Goal: Use online tool/utility: Utilize a website feature to perform a specific function

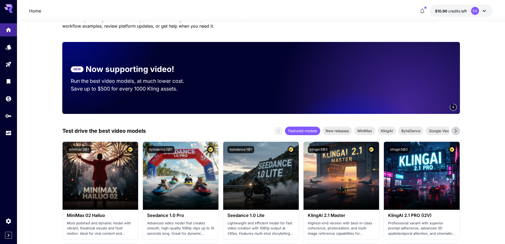
click at [456, 129] on icon at bounding box center [456, 131] width 8 height 8
click at [280, 130] on icon at bounding box center [279, 131] width 8 height 8
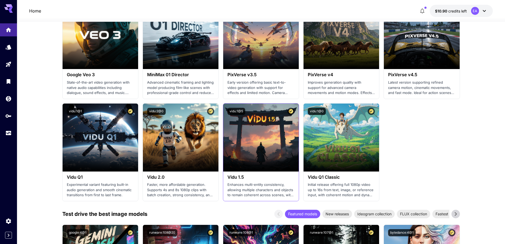
scroll to position [504, 0]
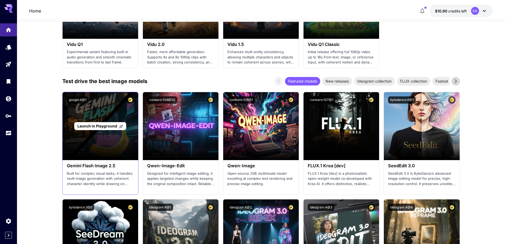
click at [103, 124] on span "Launch in Playground" at bounding box center [97, 126] width 40 height 5
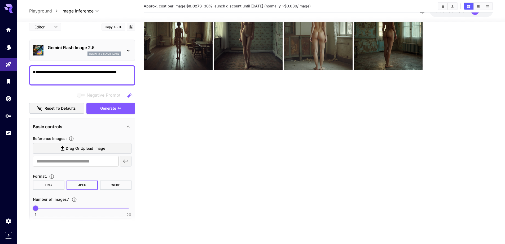
scroll to position [42, 0]
drag, startPoint x: 51, startPoint y: 80, endPoint x: 24, endPoint y: 67, distance: 29.9
click at [24, 67] on section "**********" at bounding box center [261, 112] width 488 height 264
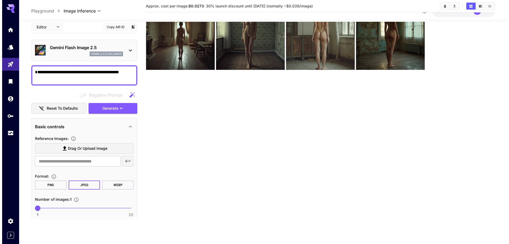
scroll to position [0, 0]
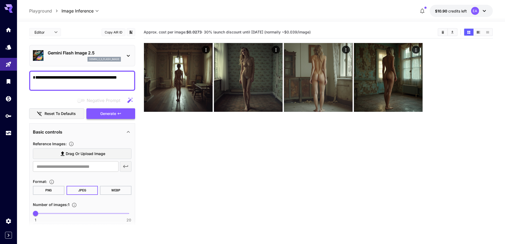
click at [117, 115] on button "Generate" at bounding box center [110, 113] width 49 height 11
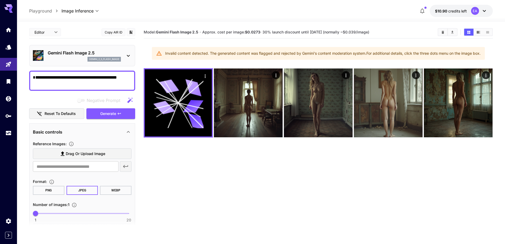
click at [127, 52] on div "Gemini Flash Image 2.5 gemini_2_5_flash_image" at bounding box center [82, 55] width 99 height 16
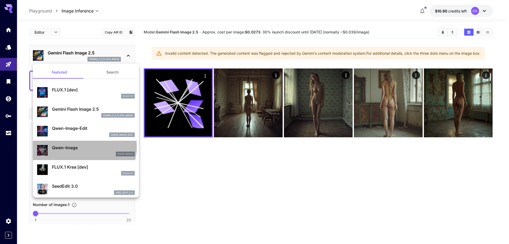
click at [79, 146] on p "Qwen-Image" at bounding box center [93, 147] width 83 height 6
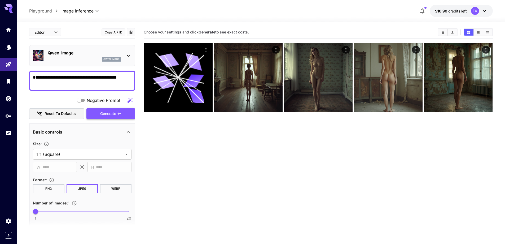
click at [113, 113] on span "Generate" at bounding box center [108, 113] width 16 height 7
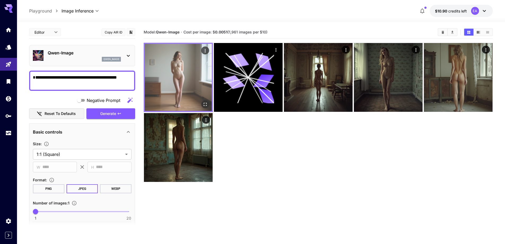
click at [183, 67] on img at bounding box center [178, 77] width 67 height 67
click at [204, 103] on icon "Open in fullscreen" at bounding box center [205, 104] width 5 height 5
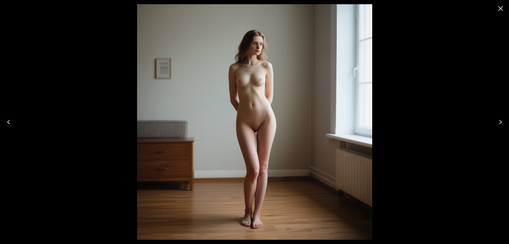
click at [501, 9] on icon "Close" at bounding box center [500, 8] width 5 height 5
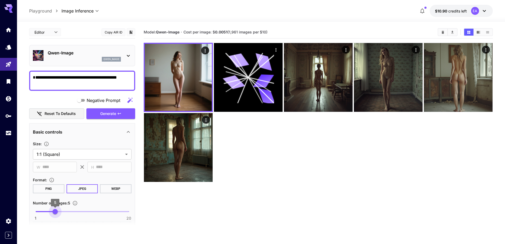
type input "*"
drag, startPoint x: 37, startPoint y: 211, endPoint x: 51, endPoint y: 210, distance: 14.6
click at [51, 210] on span "4" at bounding box center [50, 211] width 5 height 5
click at [113, 114] on span "Generate" at bounding box center [108, 113] width 16 height 7
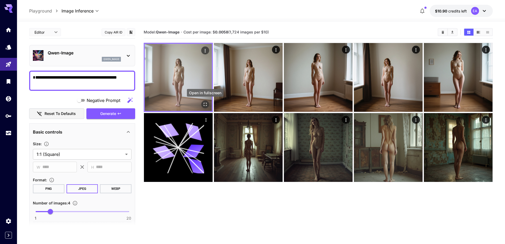
click at [204, 103] on icon "Open in fullscreen" at bounding box center [205, 104] width 3 height 3
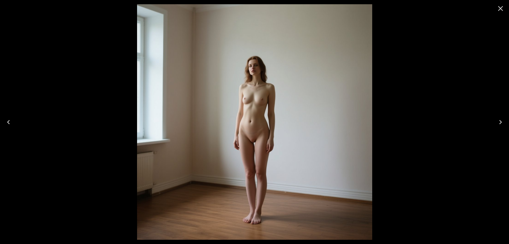
click at [500, 121] on icon "Next" at bounding box center [500, 122] width 8 height 8
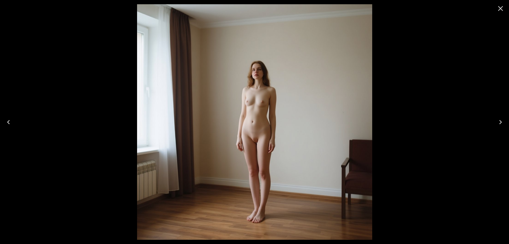
click at [500, 121] on icon "Next" at bounding box center [500, 122] width 8 height 8
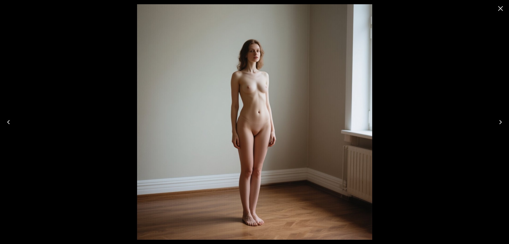
click at [500, 121] on icon "Next" at bounding box center [500, 122] width 8 height 8
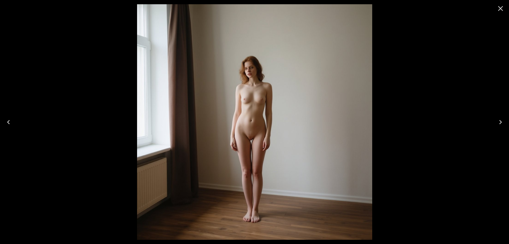
click at [500, 7] on icon "Close" at bounding box center [500, 8] width 8 height 8
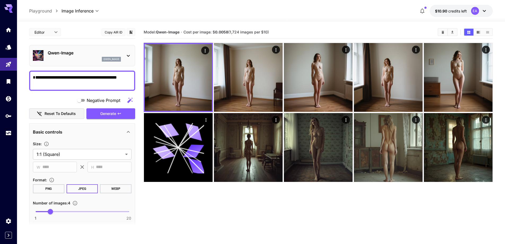
click at [129, 57] on icon at bounding box center [128, 55] width 6 height 6
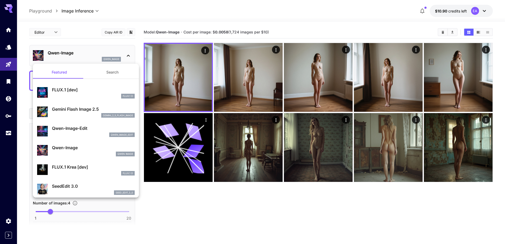
scroll to position [53, 0]
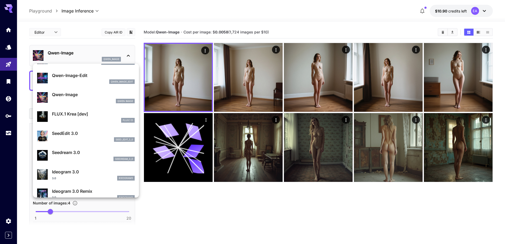
click at [85, 112] on p "FLUX.1 Krea [dev]" at bounding box center [93, 114] width 83 height 6
type input "**"
type input "***"
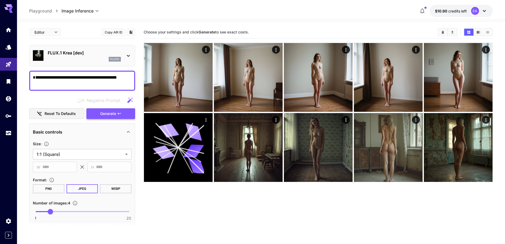
click at [121, 115] on icon "button" at bounding box center [119, 113] width 4 height 4
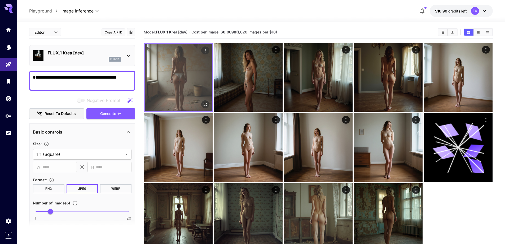
click at [183, 67] on img at bounding box center [178, 77] width 67 height 67
click at [205, 104] on icon "Open in fullscreen" at bounding box center [205, 104] width 5 height 5
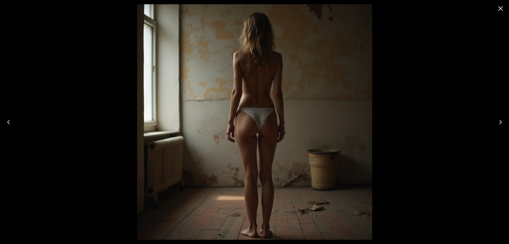
click at [499, 121] on icon "Next" at bounding box center [500, 122] width 8 height 8
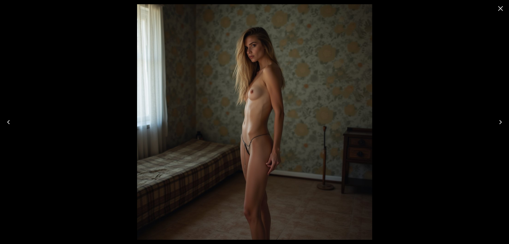
click at [499, 121] on icon "Next" at bounding box center [500, 122] width 8 height 8
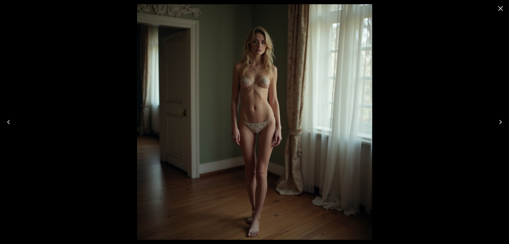
click at [499, 121] on icon "Next" at bounding box center [500, 122] width 8 height 8
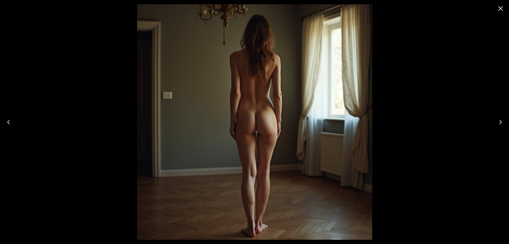
click at [499, 121] on icon "Next" at bounding box center [500, 122] width 8 height 8
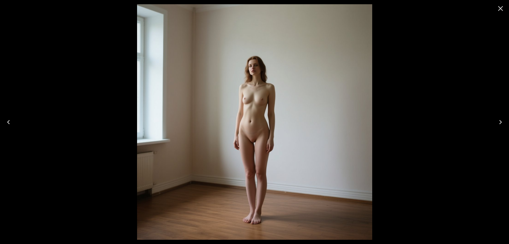
drag, startPoint x: 501, startPoint y: 11, endPoint x: 404, endPoint y: 12, distance: 97.0
click at [500, 10] on icon "Close" at bounding box center [500, 8] width 8 height 8
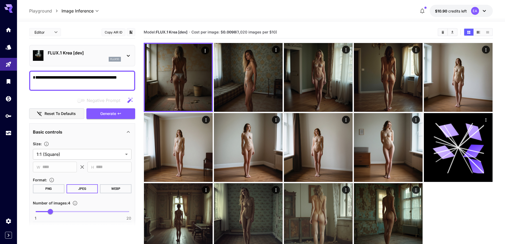
click at [129, 56] on icon at bounding box center [128, 56] width 3 height 2
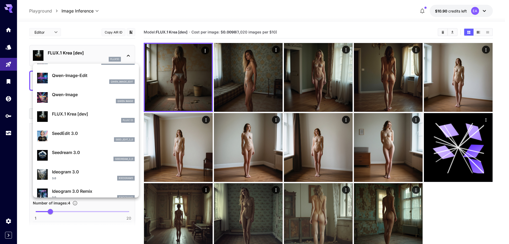
scroll to position [106, 0]
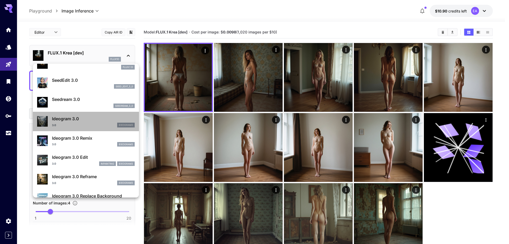
click at [86, 116] on p "Ideogram 3.0" at bounding box center [93, 118] width 83 height 6
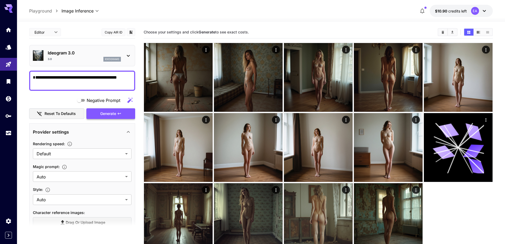
click at [110, 114] on span "Generate" at bounding box center [108, 113] width 16 height 7
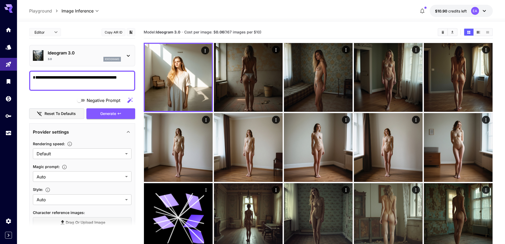
click at [107, 60] on p "ideogram3" at bounding box center [112, 59] width 14 height 4
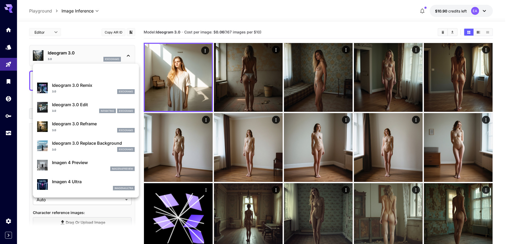
scroll to position [186, 0]
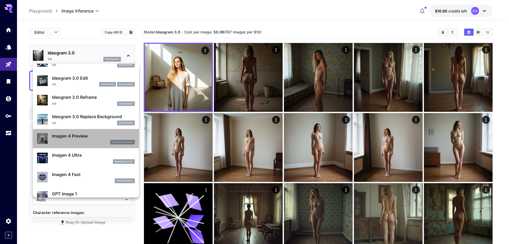
click at [87, 135] on p "Imagen 4 Preview" at bounding box center [93, 136] width 83 height 6
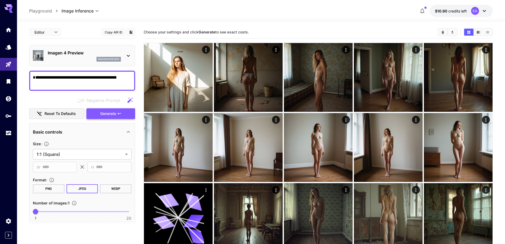
click at [111, 113] on span "Generate" at bounding box center [108, 113] width 16 height 7
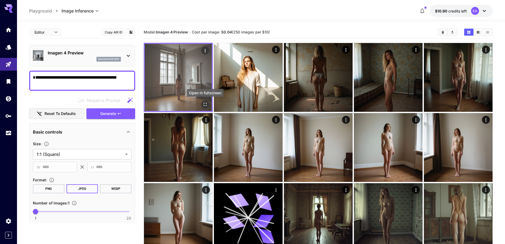
click at [206, 103] on icon "Open in fullscreen" at bounding box center [205, 104] width 3 height 3
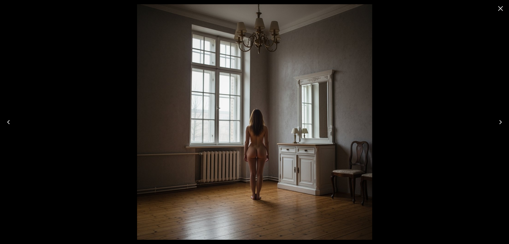
click at [501, 7] on icon "Close" at bounding box center [500, 8] width 8 height 8
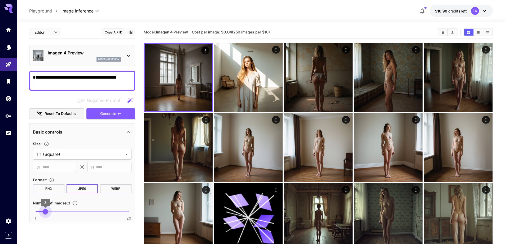
drag, startPoint x: 36, startPoint y: 213, endPoint x: 43, endPoint y: 211, distance: 7.7
click at [43, 211] on span "3" at bounding box center [45, 211] width 5 height 5
drag, startPoint x: 47, startPoint y: 211, endPoint x: 50, endPoint y: 211, distance: 2.9
click at [50, 211] on span "4" at bounding box center [50, 211] width 5 height 5
click at [114, 115] on span "Generate" at bounding box center [108, 113] width 16 height 7
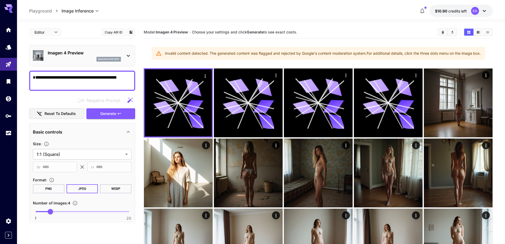
click at [109, 53] on p "Imagen 4 Preview" at bounding box center [84, 53] width 73 height 6
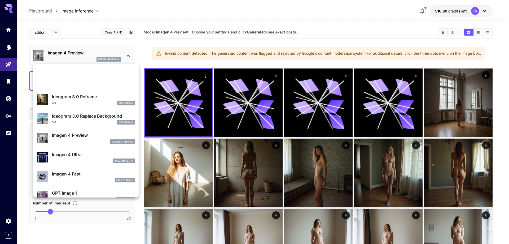
scroll to position [266, 0]
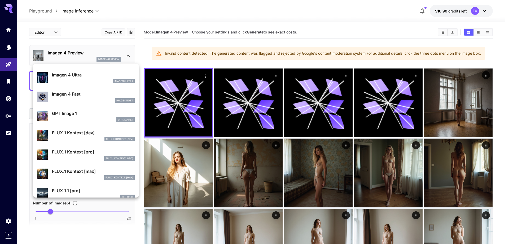
click at [87, 113] on p "GPT Image 1" at bounding box center [93, 113] width 83 height 6
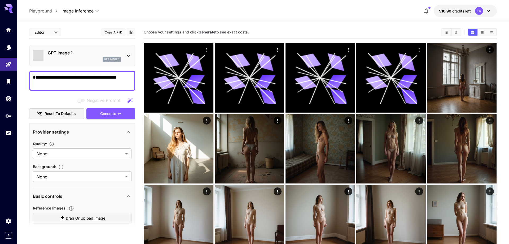
type input "*"
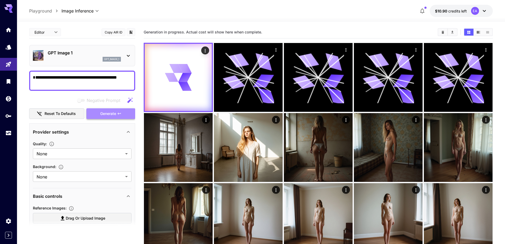
click at [120, 113] on icon "button" at bounding box center [119, 113] width 4 height 4
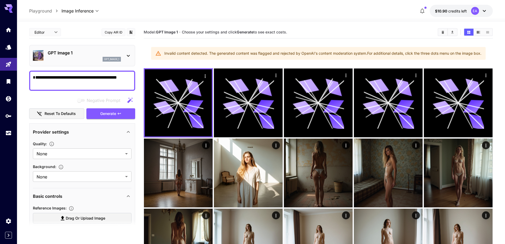
click at [107, 56] on div "GPT Image 1 gpt_image_1" at bounding box center [84, 56] width 73 height 12
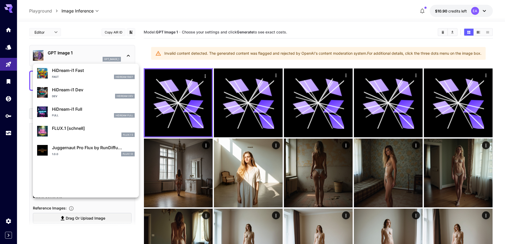
scroll to position [410, 0]
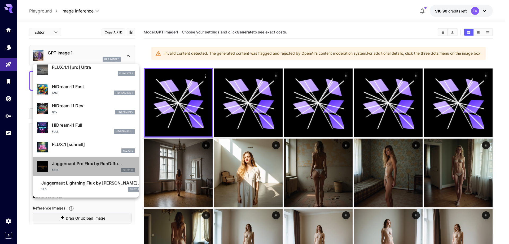
click at [104, 159] on div "Juggernaut Pro Flux by RunDiffu... 1.0.0 FLUX.1 D" at bounding box center [86, 166] width 98 height 16
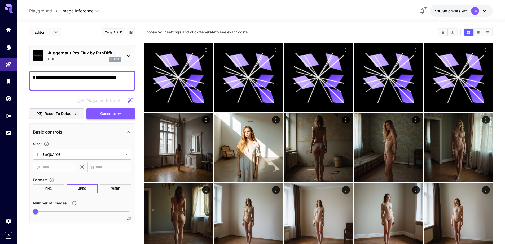
click at [118, 110] on button "Generate" at bounding box center [110, 113] width 49 height 11
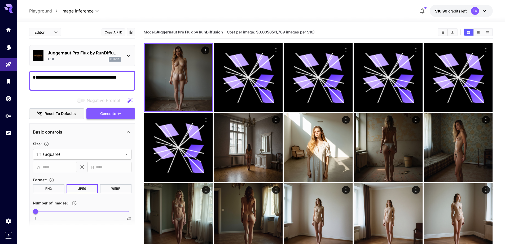
click at [112, 113] on span "Generate" at bounding box center [108, 113] width 16 height 7
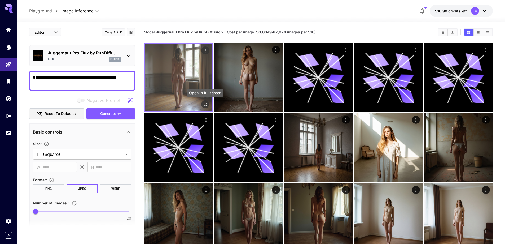
click at [204, 103] on icon "Open in fullscreen" at bounding box center [205, 104] width 3 height 3
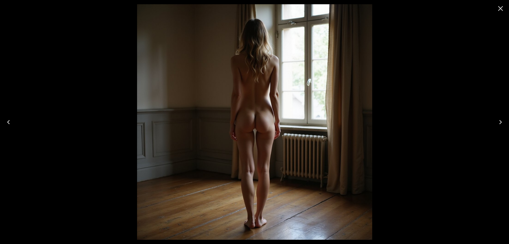
click at [9, 121] on icon "Previous" at bounding box center [8, 122] width 8 height 8
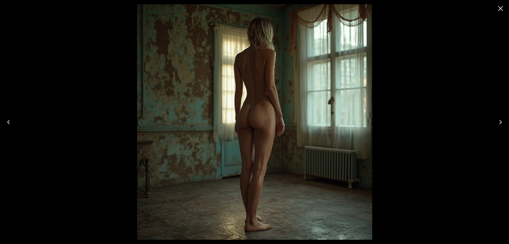
click at [501, 122] on icon "Next" at bounding box center [500, 122] width 3 height 4
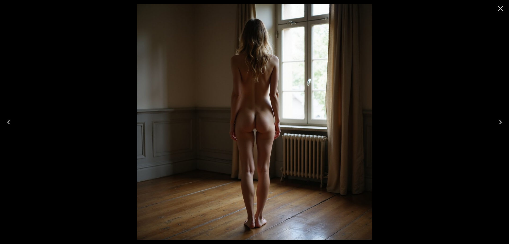
click at [501, 121] on icon "Next" at bounding box center [500, 122] width 3 height 4
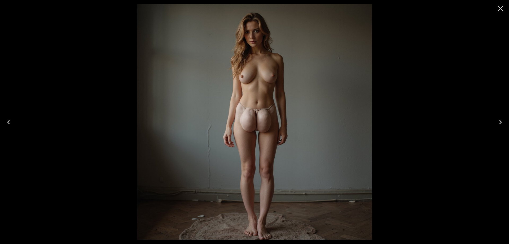
click at [6, 124] on icon "Previous" at bounding box center [8, 122] width 8 height 8
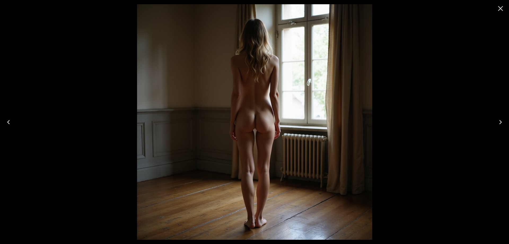
click at [501, 7] on icon "Close" at bounding box center [500, 8] width 8 height 8
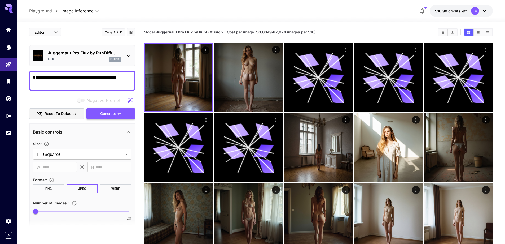
click at [109, 114] on span "Generate" at bounding box center [108, 113] width 16 height 7
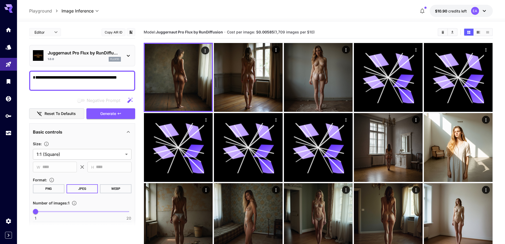
click at [99, 52] on p "Juggernaut Pro Flux by RunDiffu..." at bounding box center [84, 53] width 73 height 6
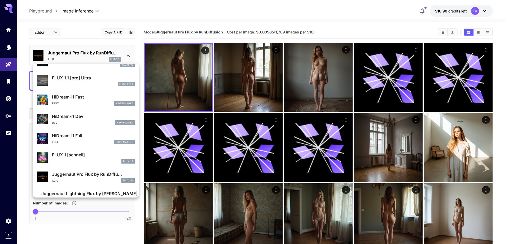
scroll to position [410, 0]
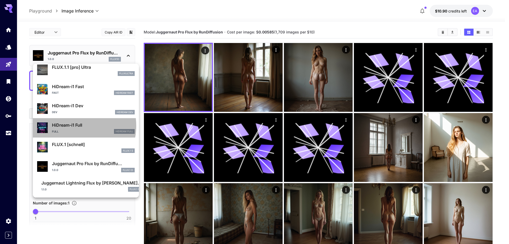
click at [74, 126] on p "HiDream-i1 Full" at bounding box center [93, 125] width 83 height 6
type input "**"
type input "***"
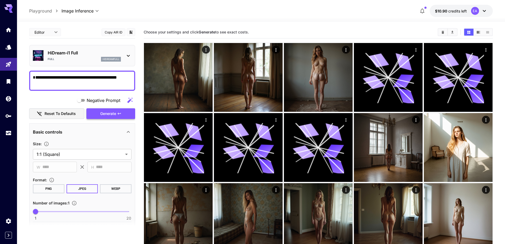
click at [114, 113] on span "Generate" at bounding box center [108, 113] width 16 height 7
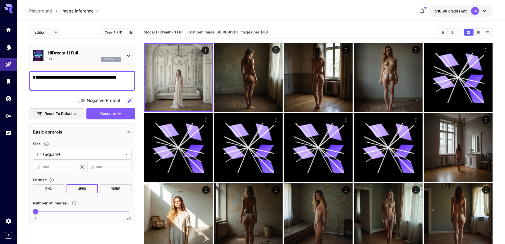
click at [95, 54] on p "HiDream-i1 Full" at bounding box center [84, 53] width 73 height 6
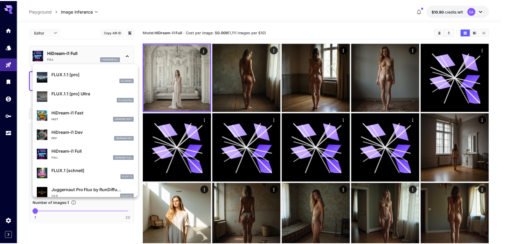
scroll to position [357, 0]
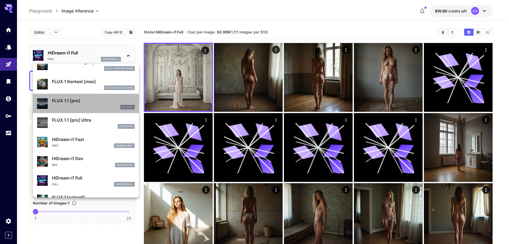
click at [104, 100] on p "FLUX.1.1 [pro]" at bounding box center [93, 100] width 83 height 6
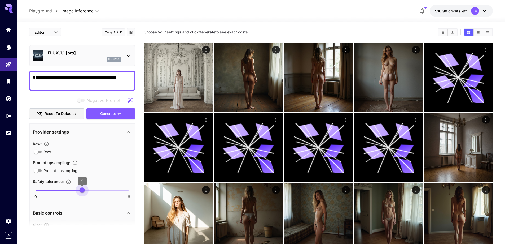
type input "*"
drag, startPoint x: 34, startPoint y: 189, endPoint x: 102, endPoint y: 191, distance: 68.4
click at [100, 191] on span "4" at bounding box center [97, 189] width 5 height 5
click at [118, 115] on icon "button" at bounding box center [119, 113] width 4 height 4
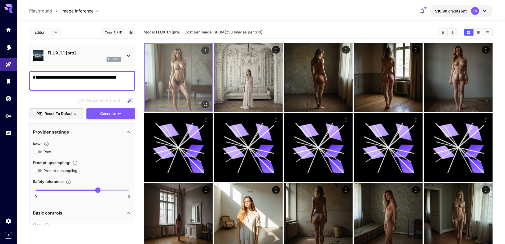
click at [192, 63] on img at bounding box center [178, 77] width 67 height 67
click at [207, 104] on icon "Open in fullscreen" at bounding box center [205, 104] width 5 height 5
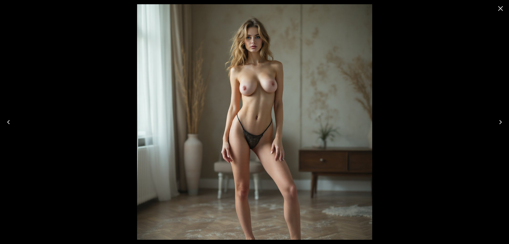
click at [501, 7] on icon "Close" at bounding box center [500, 8] width 8 height 8
